Goal: Task Accomplishment & Management: Use online tool/utility

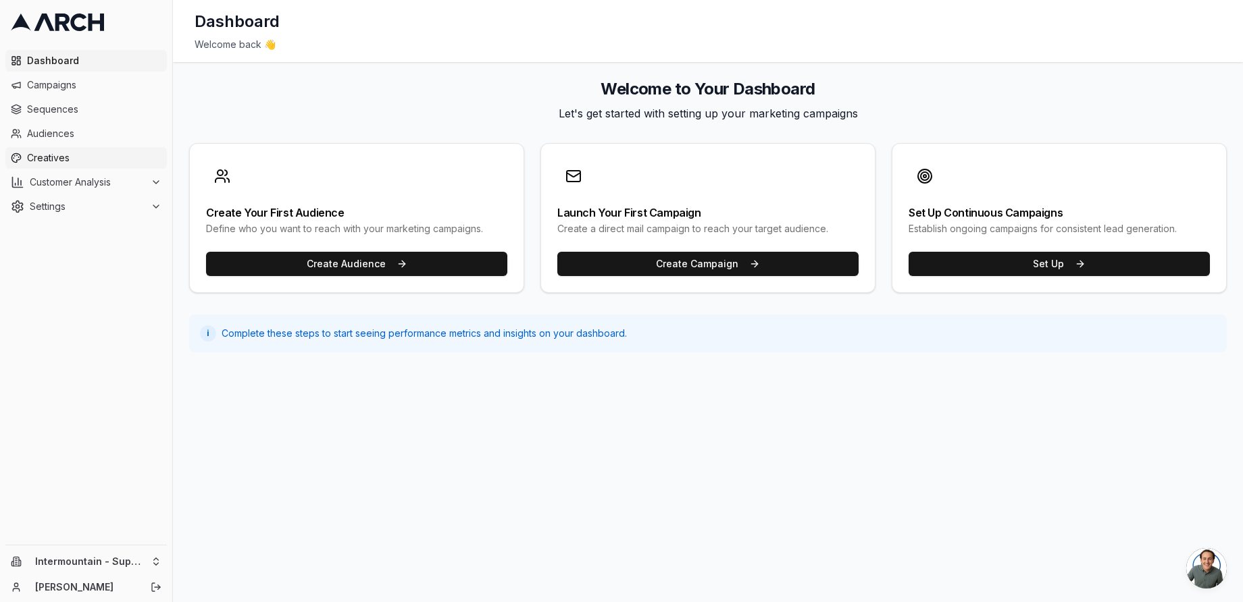
click at [86, 159] on span "Creatives" at bounding box center [94, 158] width 134 height 14
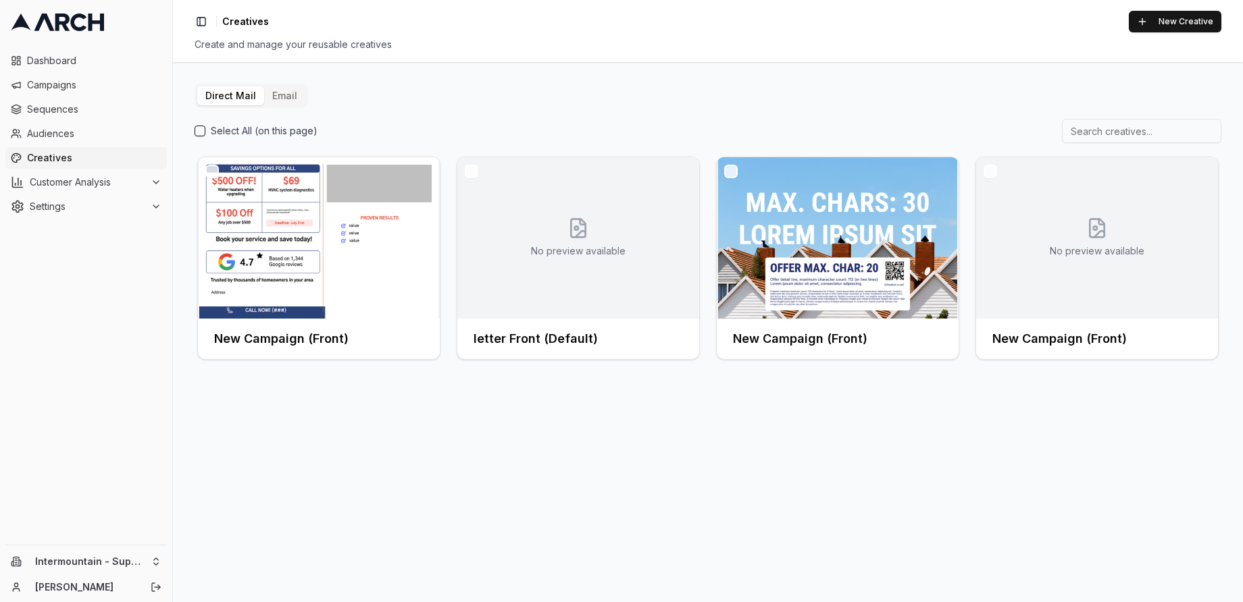
click at [288, 100] on button "Email" at bounding box center [284, 95] width 41 height 19
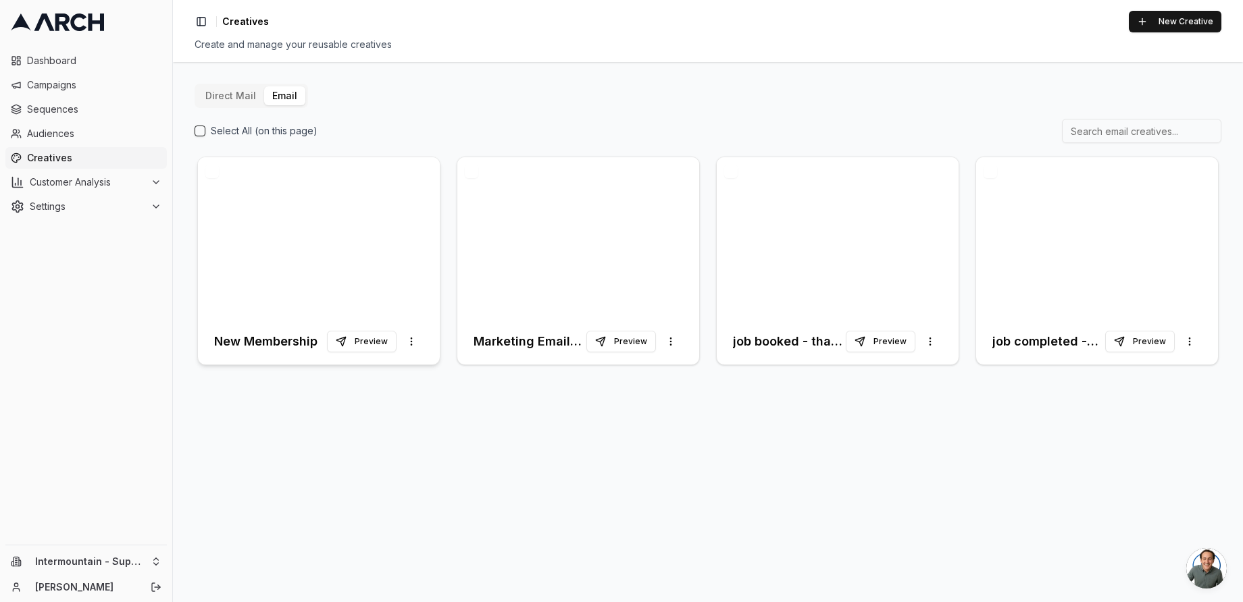
click at [365, 245] on div at bounding box center [319, 237] width 242 height 161
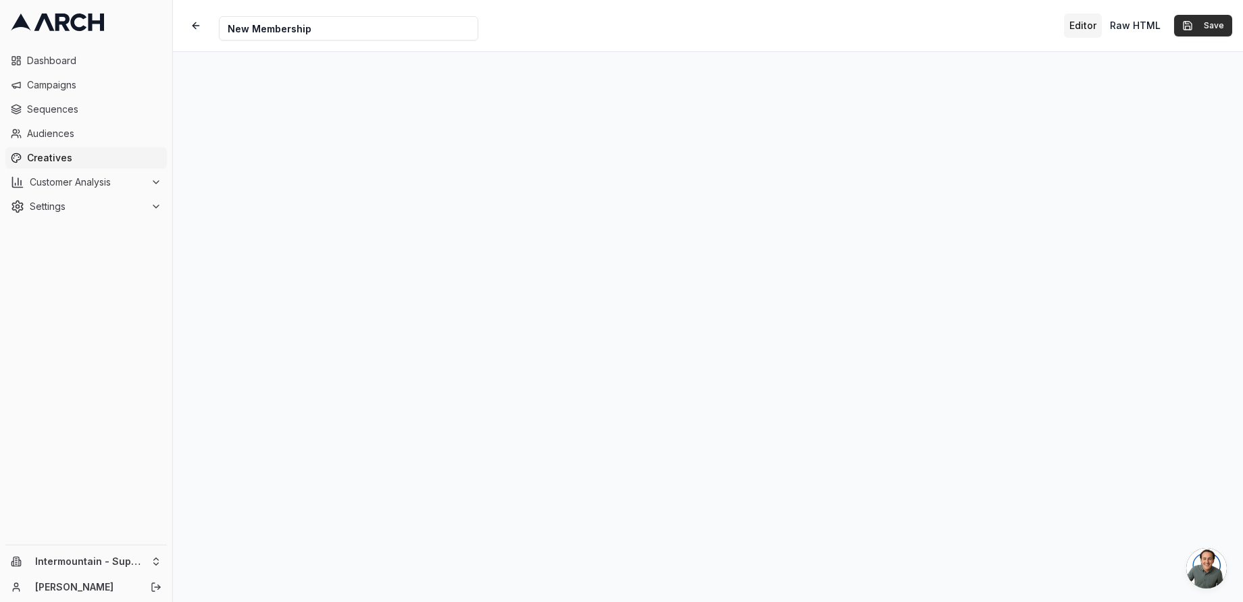
click at [1220, 31] on button "Save" at bounding box center [1203, 26] width 58 height 22
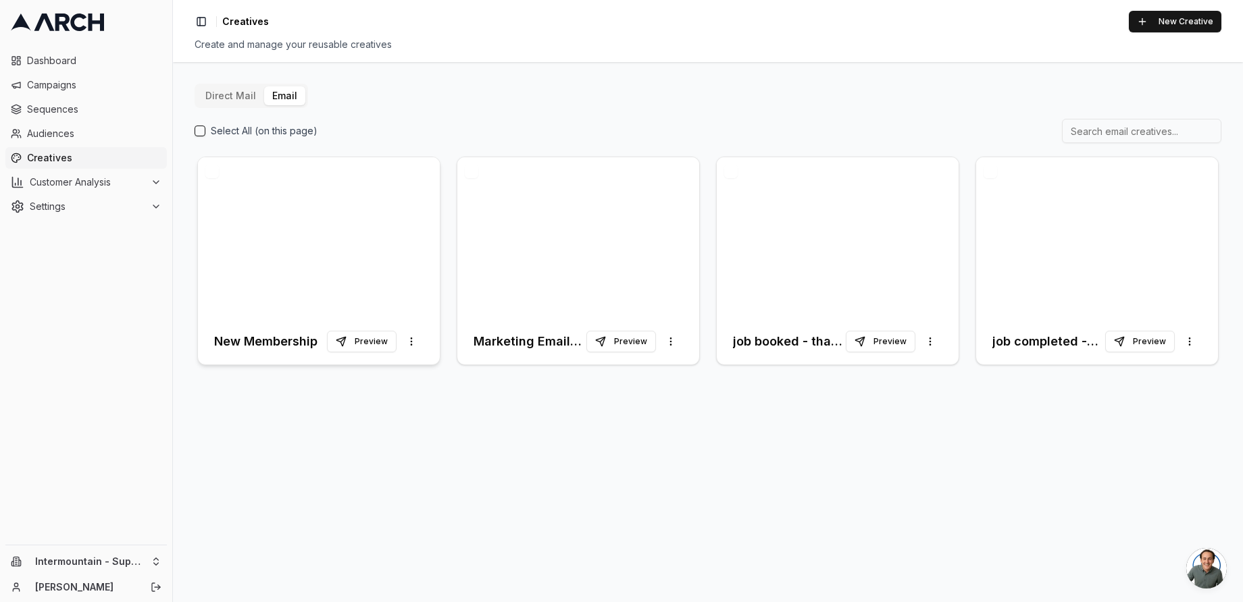
click at [384, 278] on div at bounding box center [319, 237] width 242 height 161
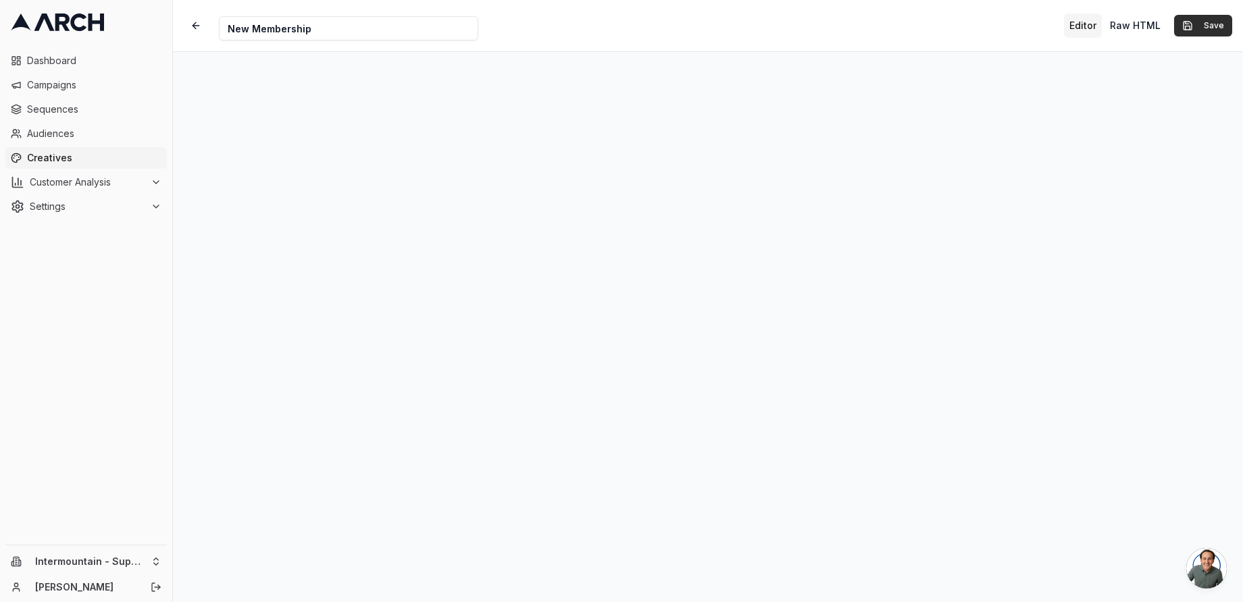
click at [1198, 29] on button "Save" at bounding box center [1203, 26] width 58 height 22
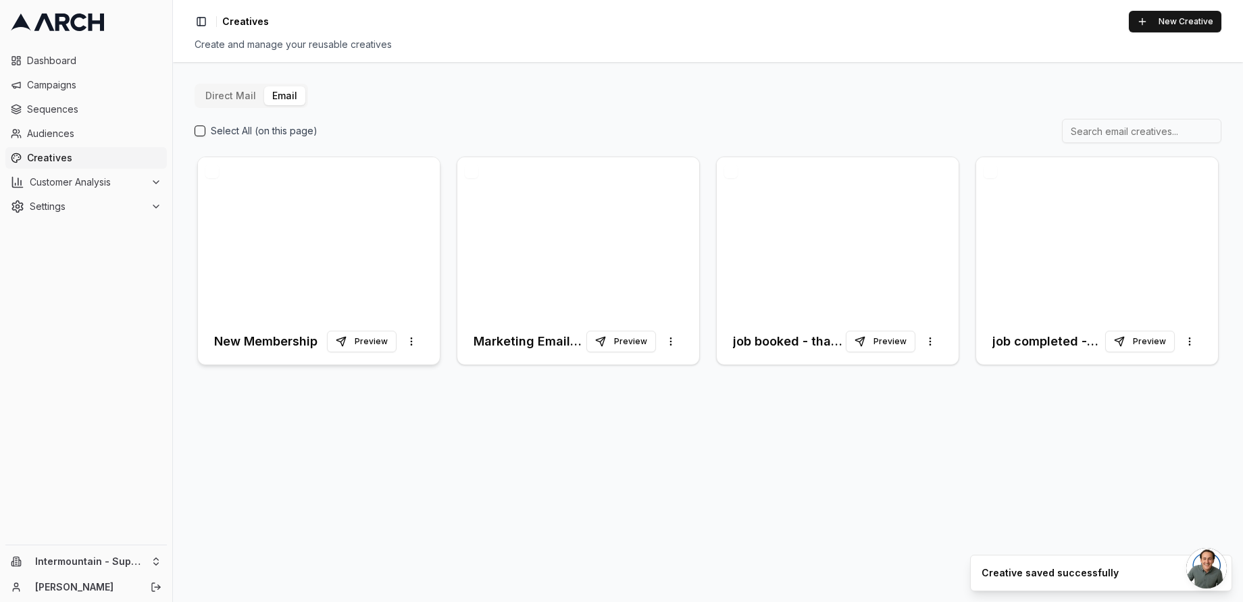
click at [391, 274] on div at bounding box center [319, 237] width 242 height 161
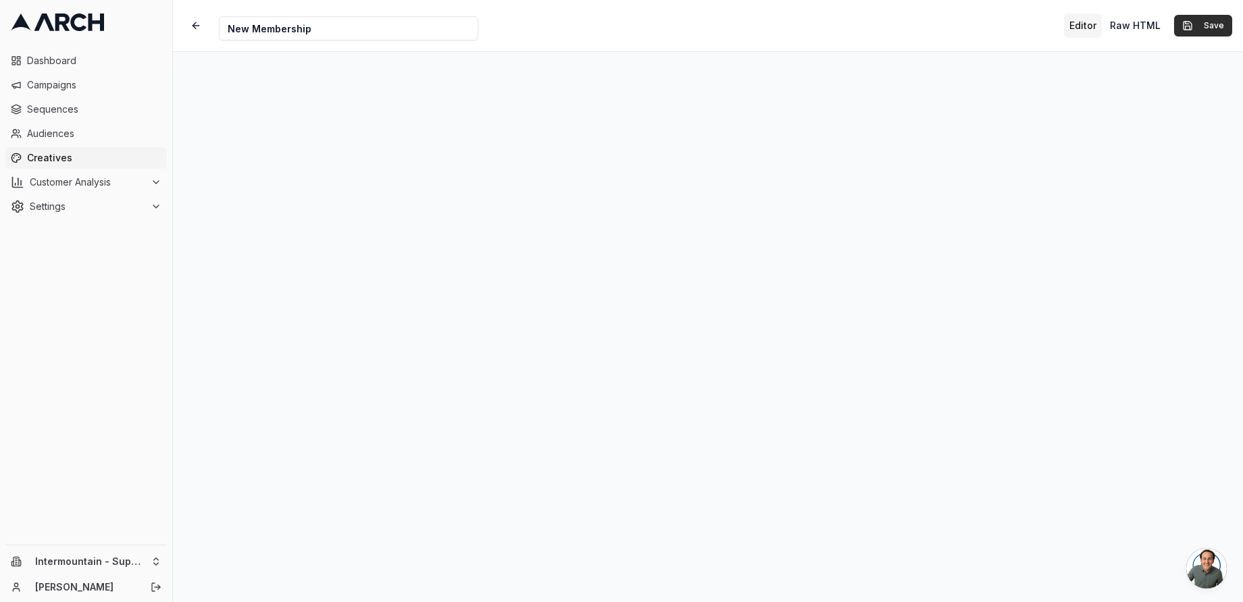
click at [1198, 29] on button "Save" at bounding box center [1203, 26] width 58 height 22
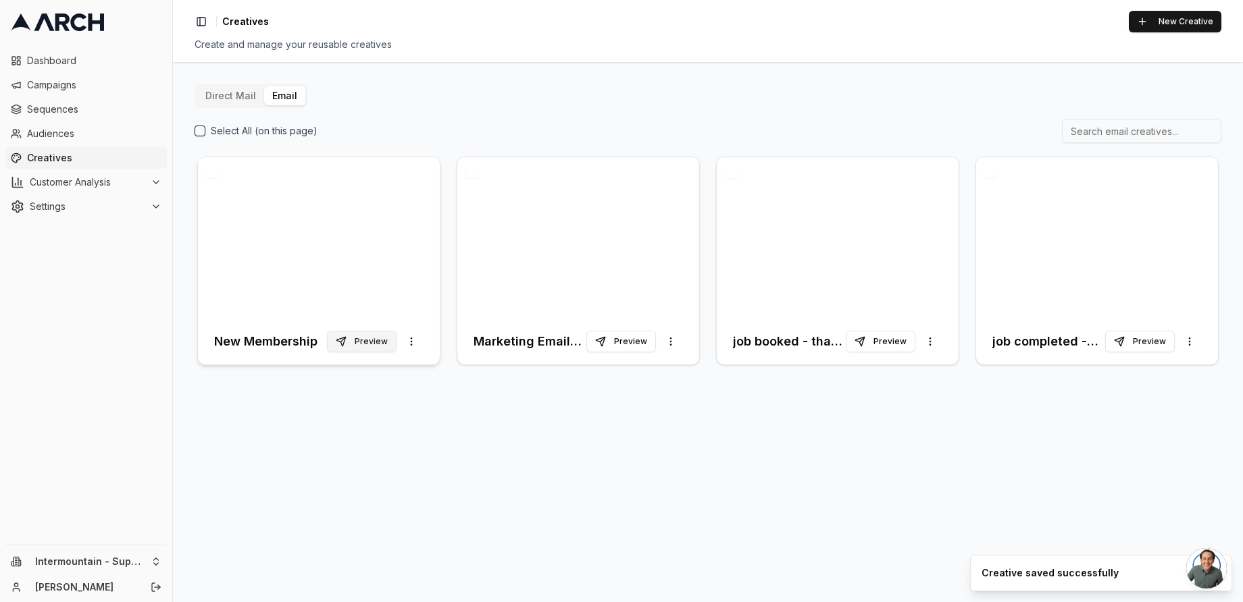
click at [367, 346] on button "Preview" at bounding box center [362, 342] width 70 height 22
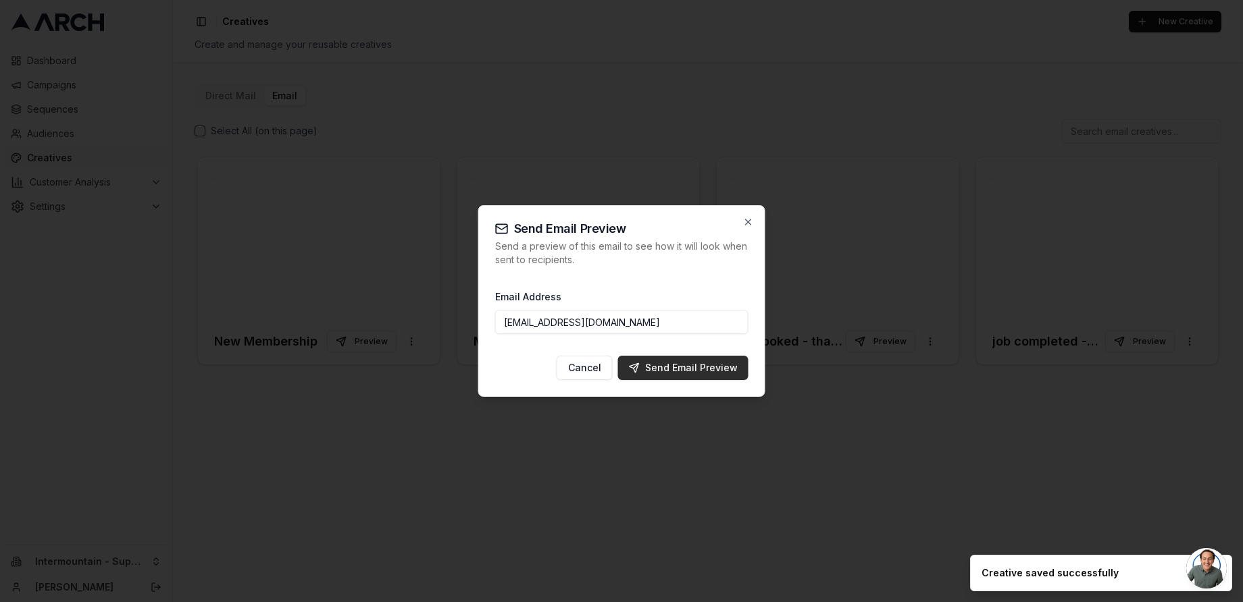
click at [704, 369] on div "Send Email Preview" at bounding box center [683, 368] width 109 height 14
